Goal: Communication & Community: Answer question/provide support

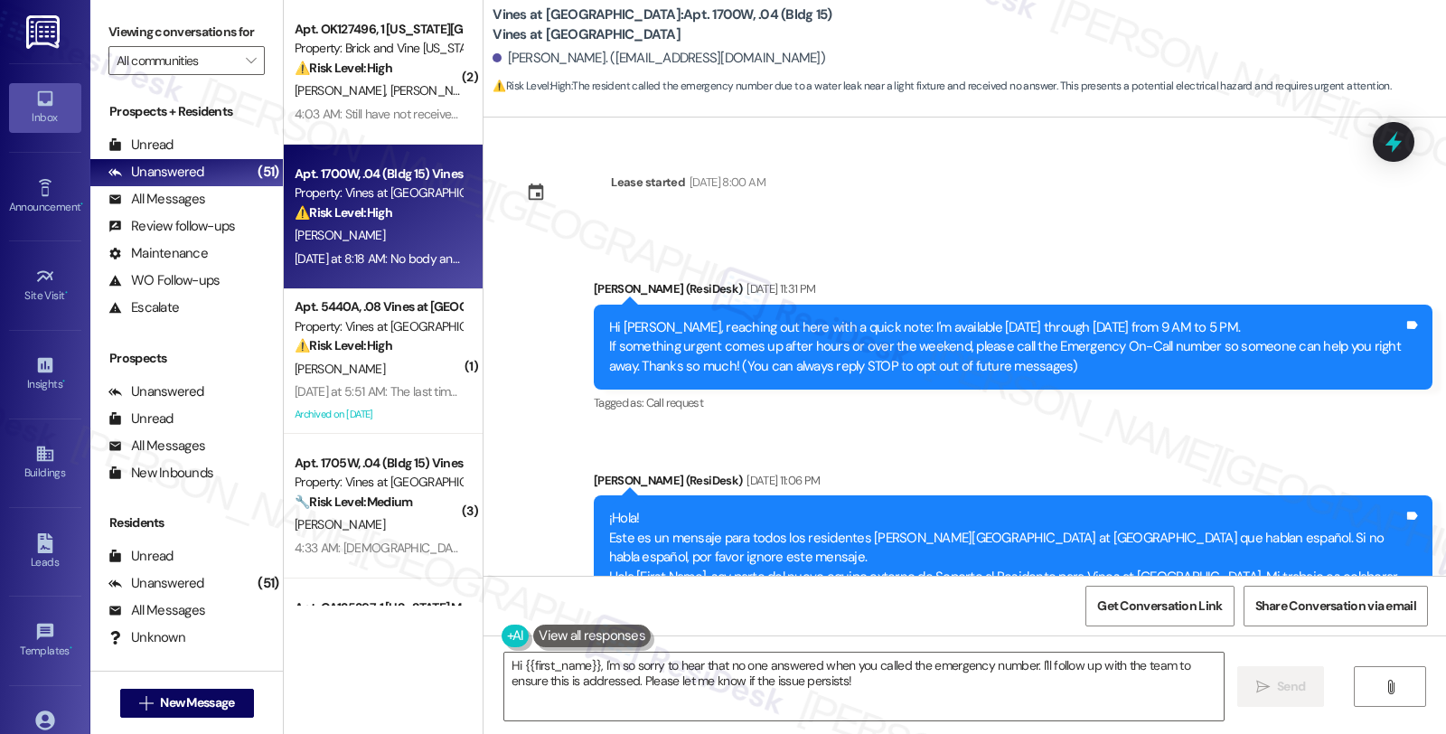
scroll to position [4160, 0]
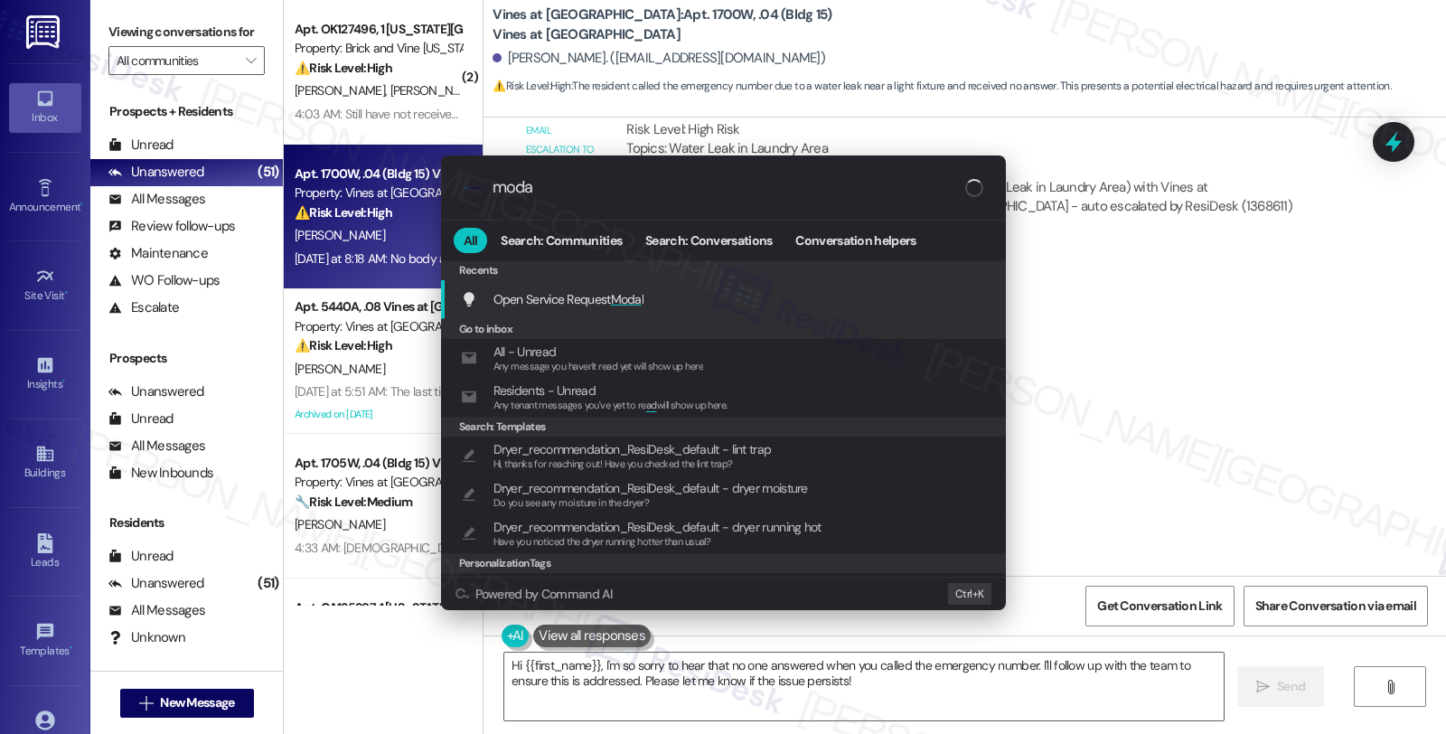
type input "modal"
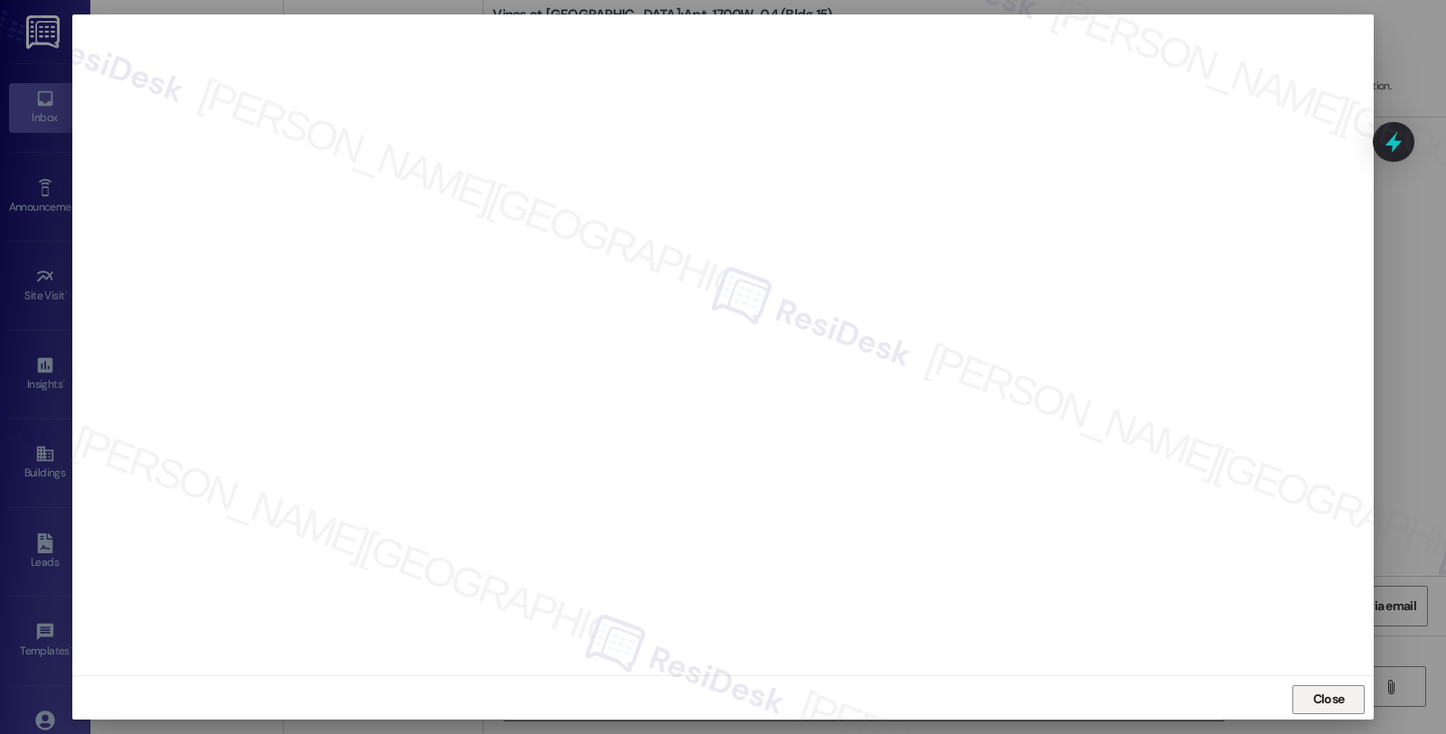
click at [1338, 706] on span "Close" at bounding box center [1329, 699] width 32 height 19
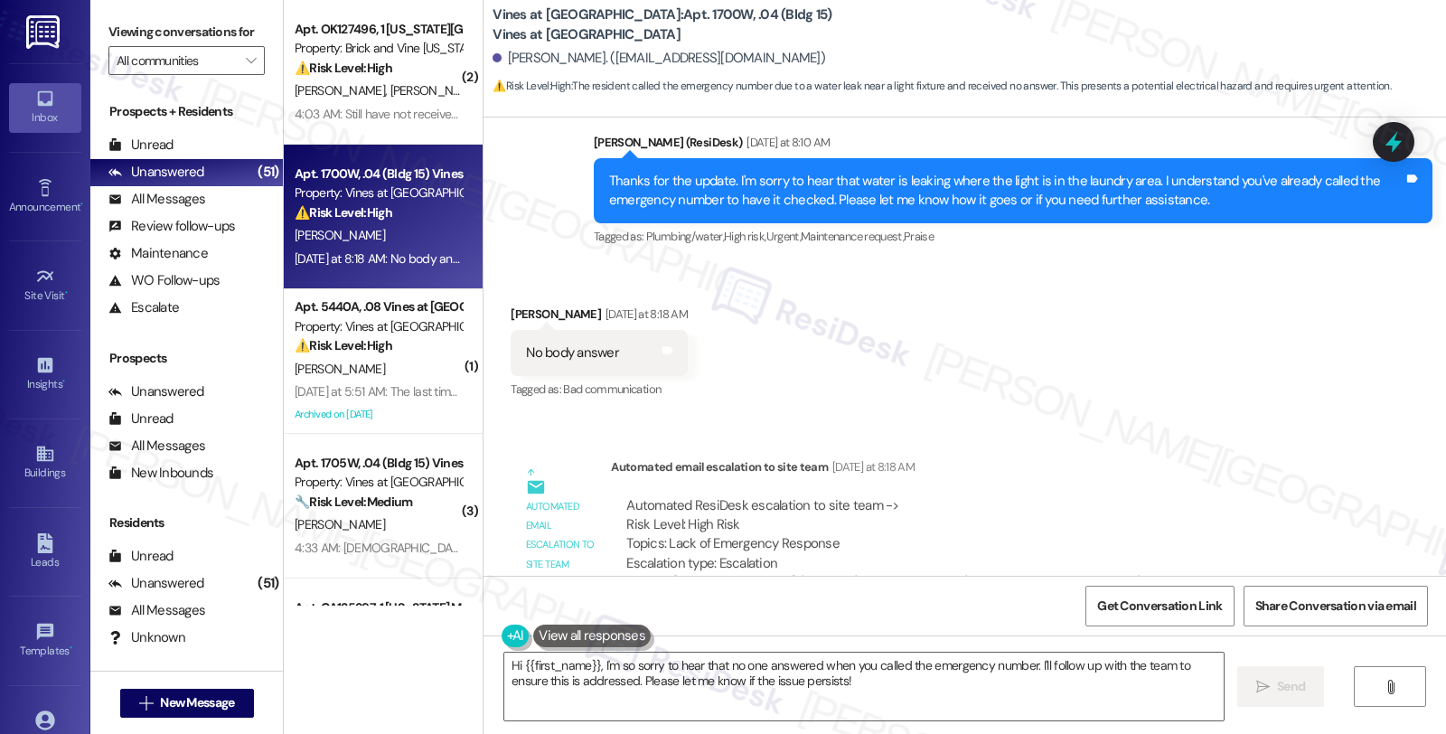
scroll to position [4684, 0]
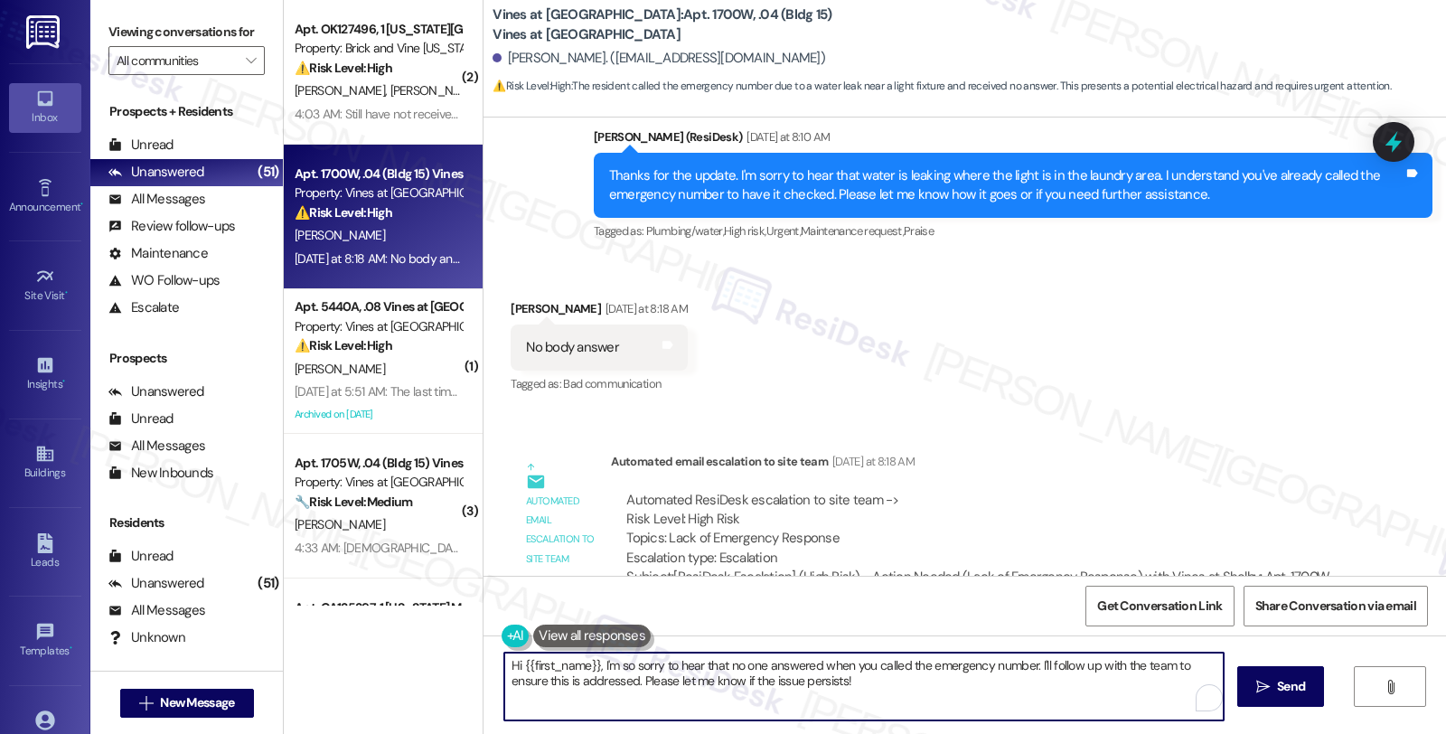
drag, startPoint x: 1031, startPoint y: 662, endPoint x: 1034, endPoint y: 687, distance: 24.5
click at [1034, 687] on textarea "Hi {{first_name}}, I'm so sorry to hear that no one answered when you called th…" at bounding box center [863, 686] width 719 height 68
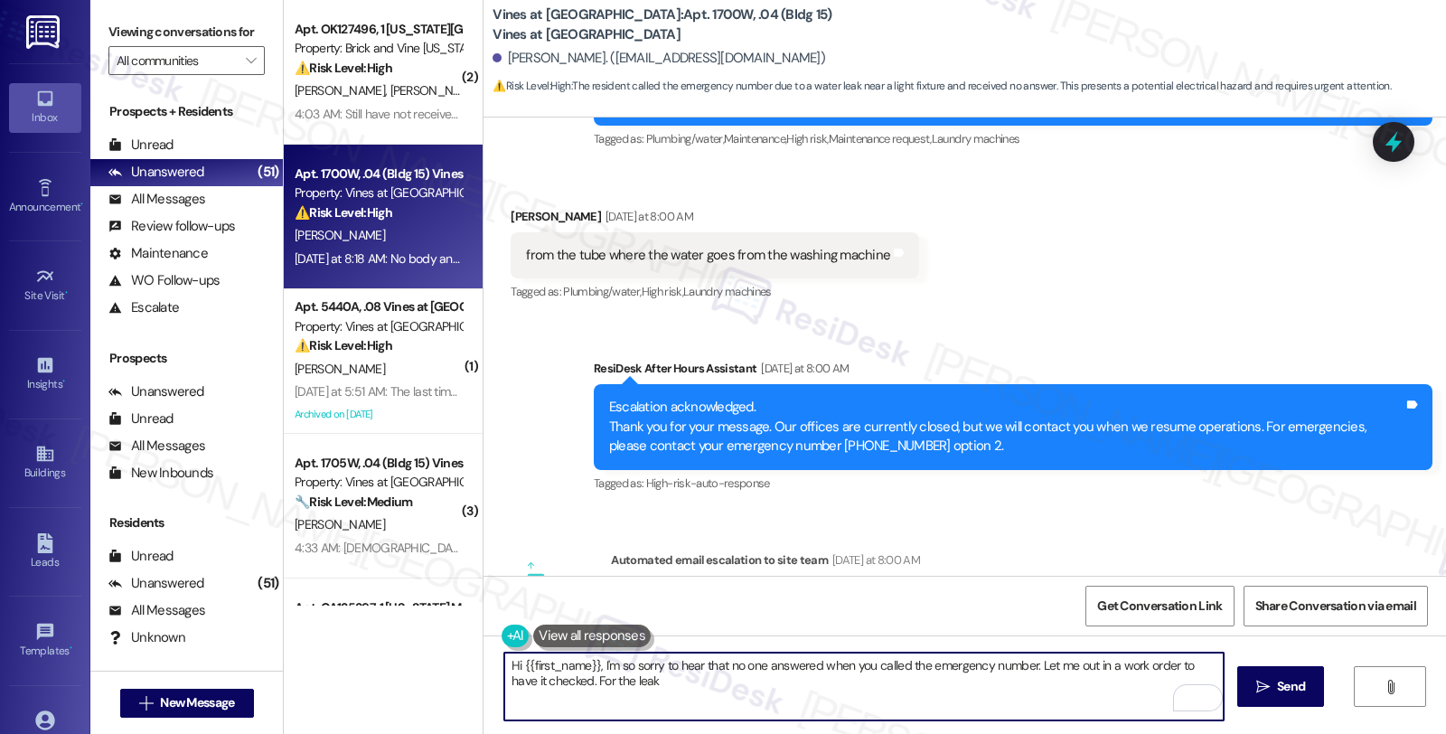
scroll to position [2876, 0]
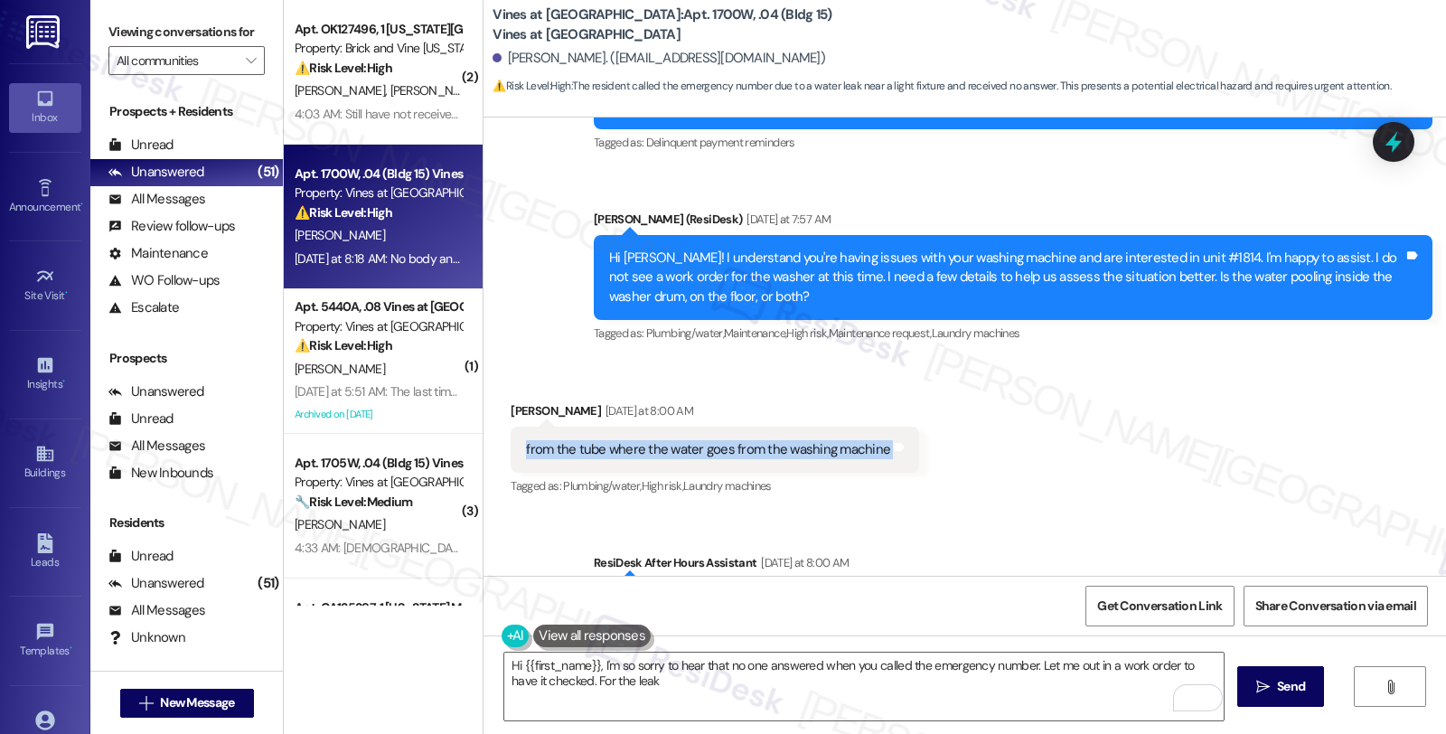
drag, startPoint x: 512, startPoint y: 391, endPoint x: 897, endPoint y: 391, distance: 385.0
click at [897, 391] on div "Received via SMS [PERSON_NAME] [DATE] at 8:00 AM from the tube where the water …" at bounding box center [715, 451] width 436 height 126
copy div "from the tube where the water goes from the washing machine Tags and notes"
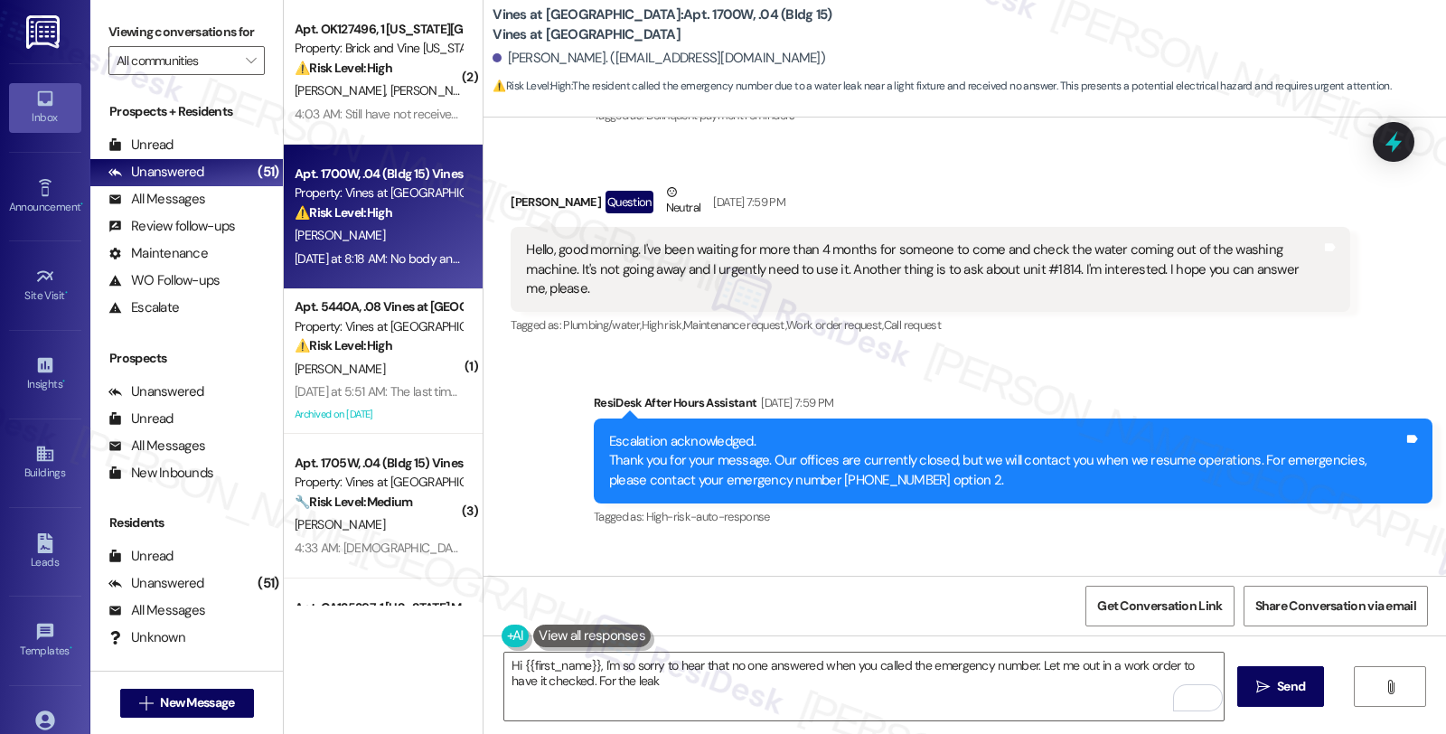
scroll to position [2073, 0]
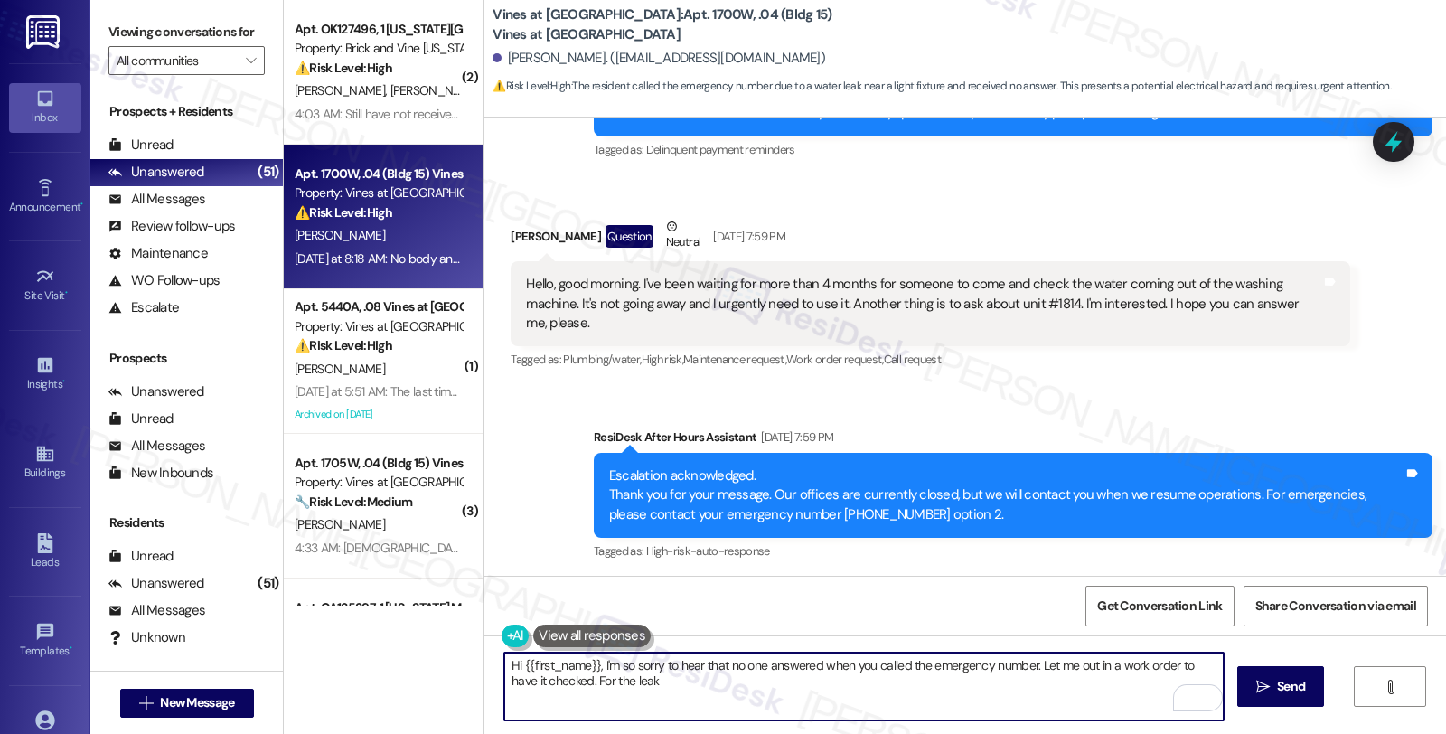
click at [661, 680] on textarea "Hi {{first_name}}, I'm so sorry to hear that no one answered when you called th…" at bounding box center [863, 686] width 719 height 68
click at [600, 682] on textarea "Hi {{first_name}}, I'm so sorry to hear that no one answered when you called th…" at bounding box center [863, 686] width 719 height 68
paste textarea "Is the water leaking steadily the whole time, or just when the machine is drain…"
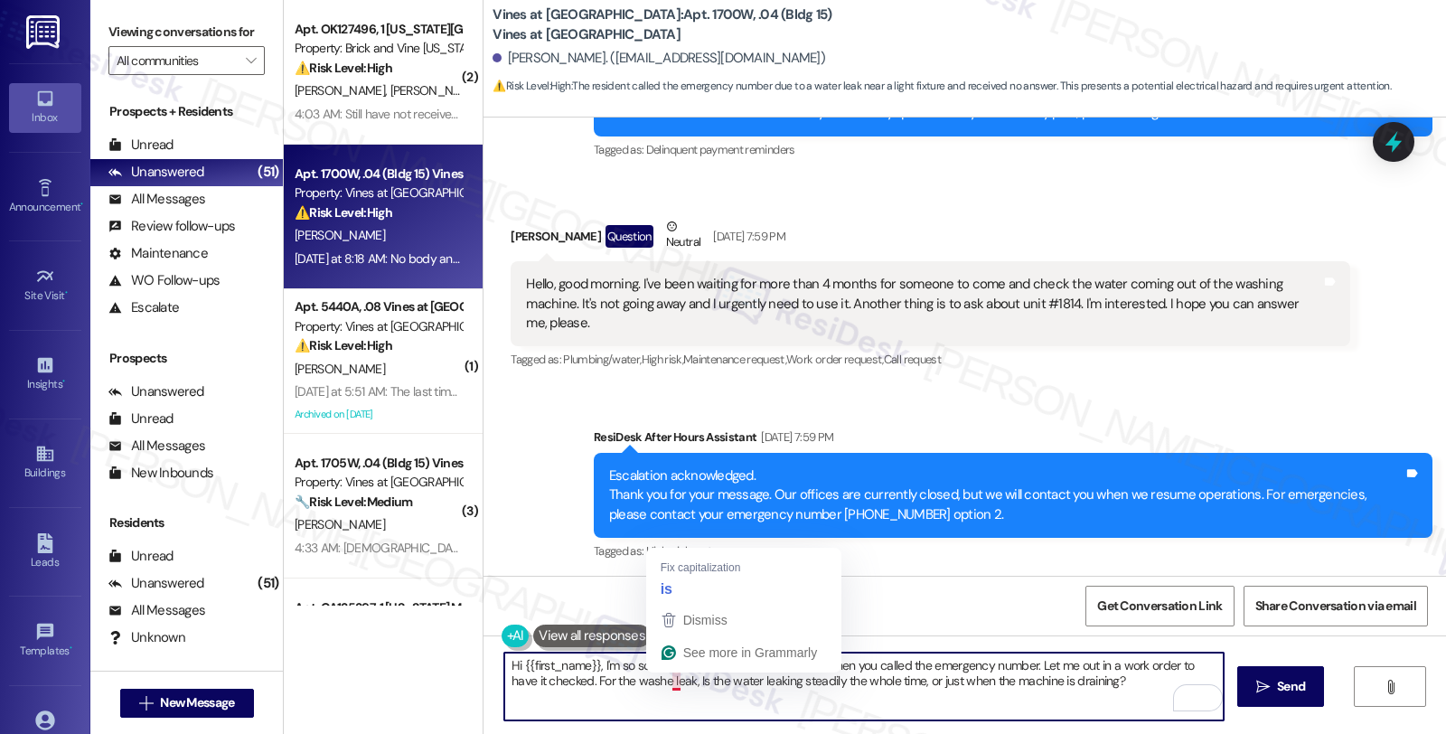
click at [658, 680] on textarea "Hi {{first_name}}, I'm so sorry to hear that no one answered when you called th…" at bounding box center [863, 686] width 719 height 68
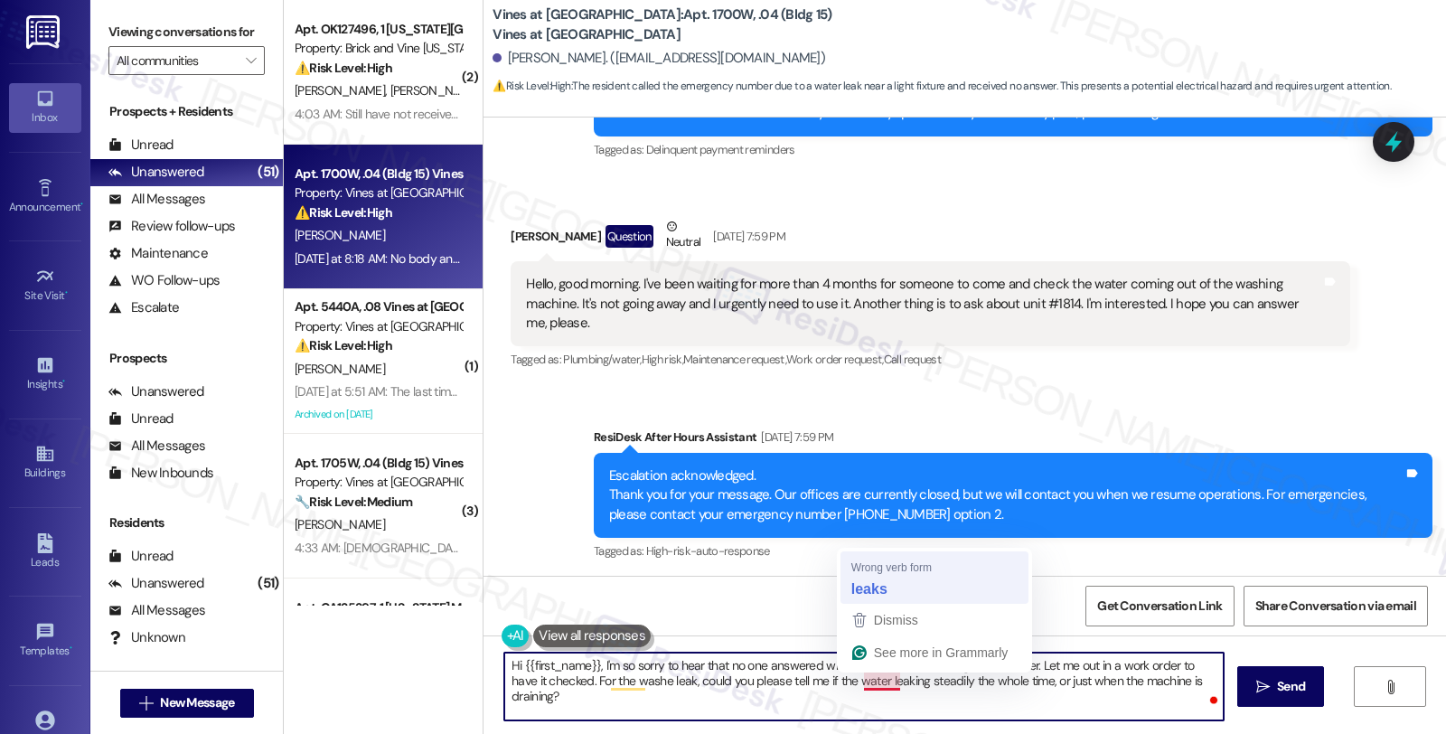
type textarea "Hi {{first_name}}, I'm so sorry to hear that no one answered when you called th…"
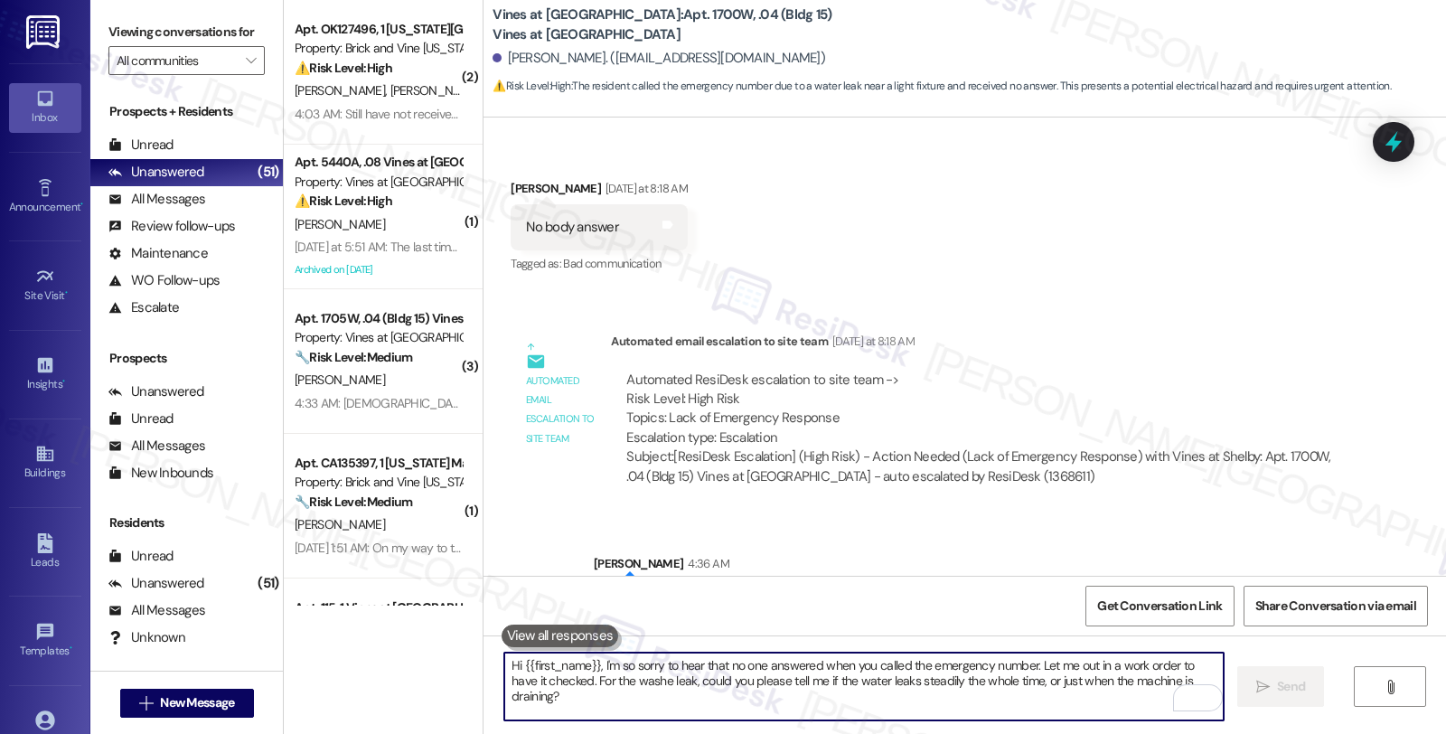
scroll to position [4829, 0]
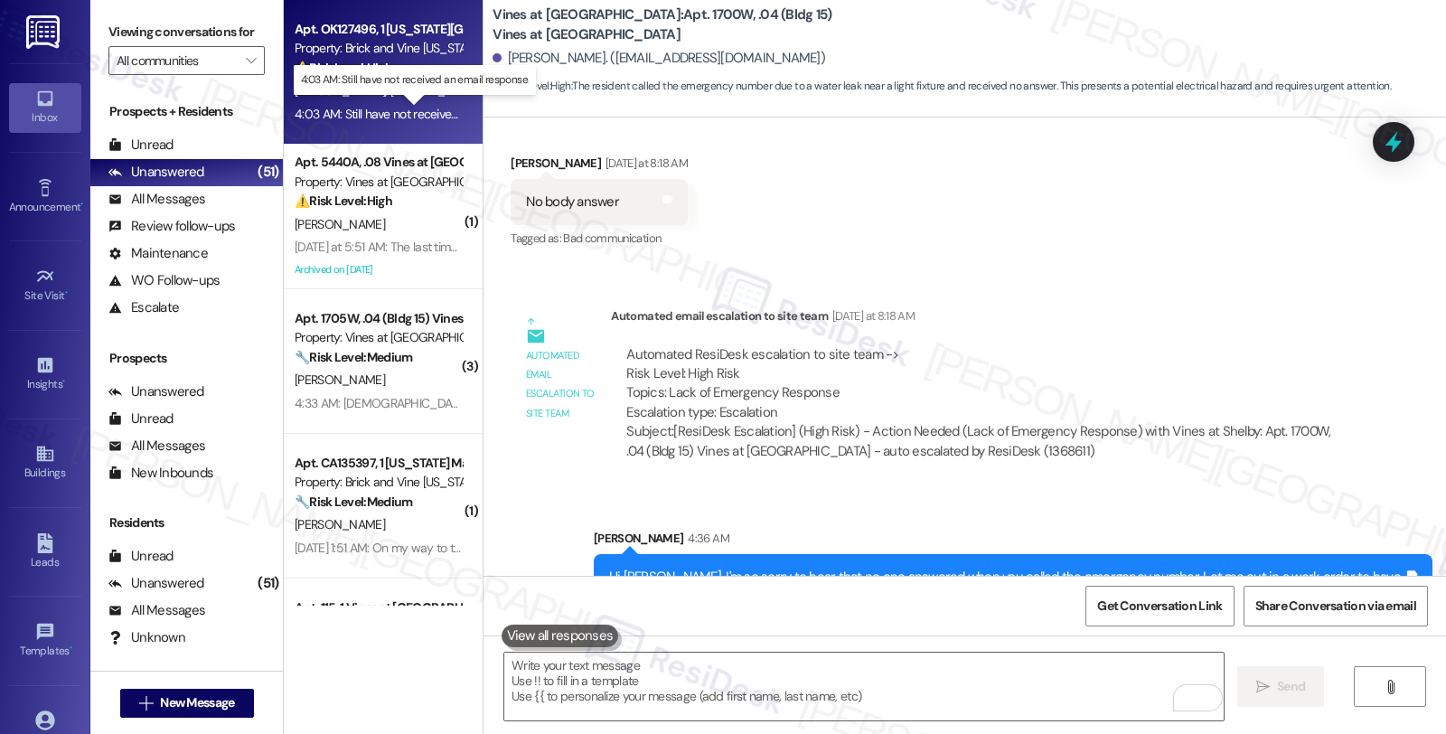
click at [438, 108] on div "4:03 AM: Still have not received an email response. 4:03 AM: Still have not rec…" at bounding box center [427, 114] width 265 height 16
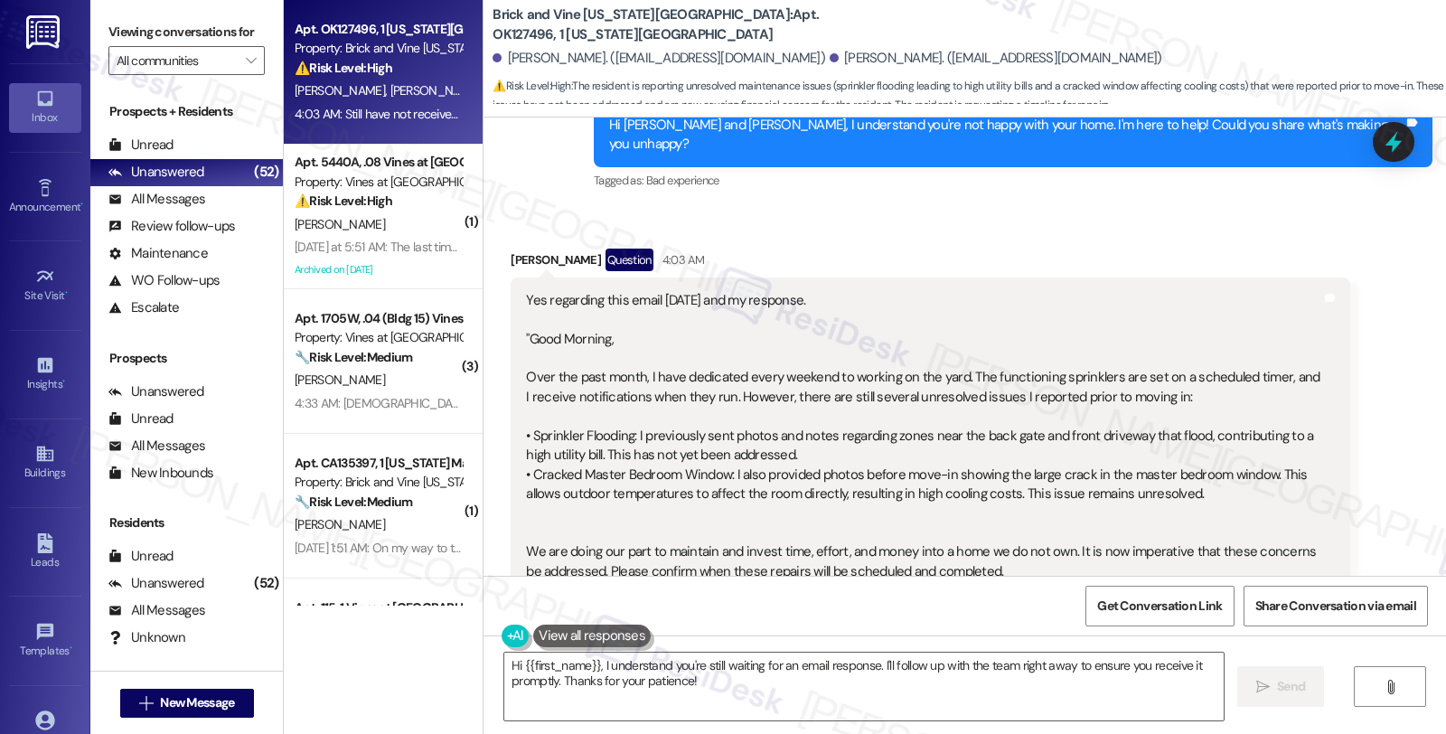
scroll to position [1004, 0]
